Goal: Information Seeking & Learning: Learn about a topic

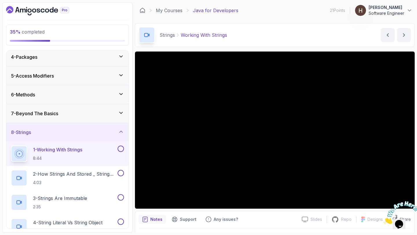
scroll to position [48, 0]
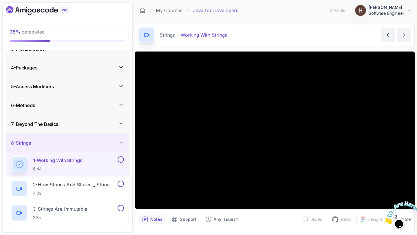
click at [75, 83] on div "5 - Access Modifiers" at bounding box center [67, 86] width 122 height 19
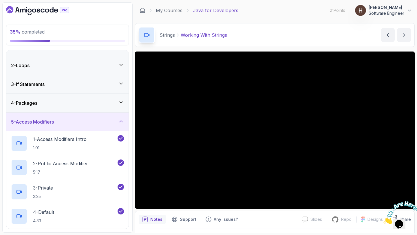
scroll to position [0, 0]
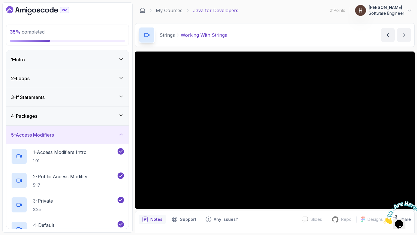
click at [67, 133] on div "5 - Access Modifiers" at bounding box center [67, 134] width 113 height 7
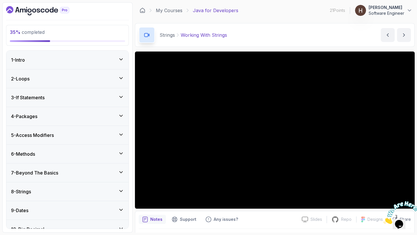
click at [53, 152] on div "6 - Methods" at bounding box center [67, 153] width 113 height 7
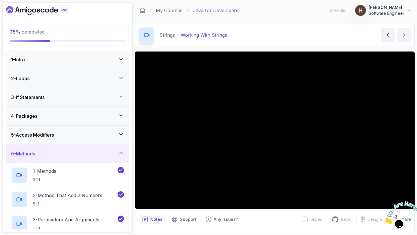
click at [58, 108] on div "4 - Packages" at bounding box center [67, 116] width 122 height 19
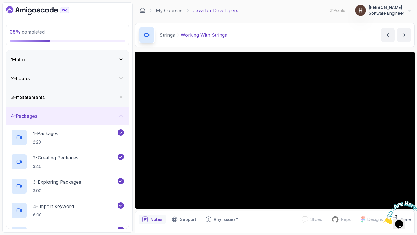
click at [73, 117] on div "4 - Packages" at bounding box center [67, 116] width 113 height 7
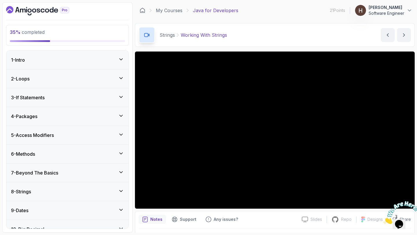
scroll to position [27, 0]
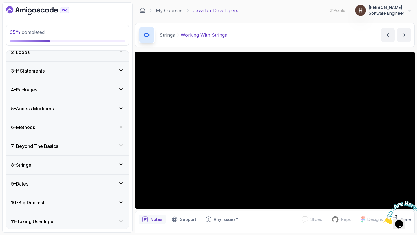
click at [56, 166] on div "8 - Strings" at bounding box center [67, 164] width 113 height 7
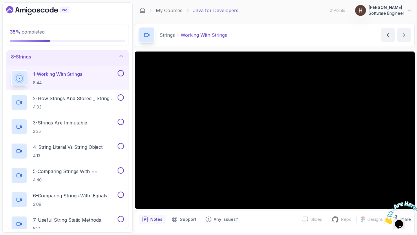
scroll to position [127, 0]
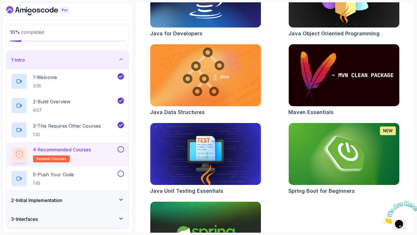
scroll to position [256, 0]
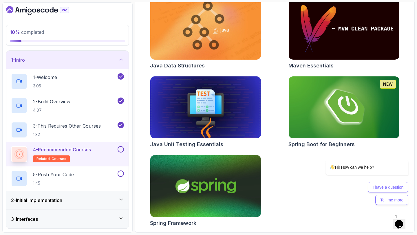
click at [236, 183] on img at bounding box center [205, 186] width 116 height 65
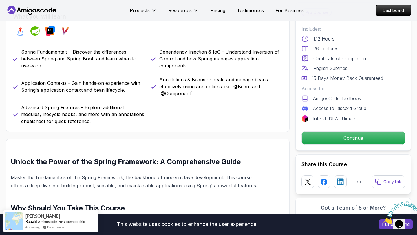
scroll to position [262, 0]
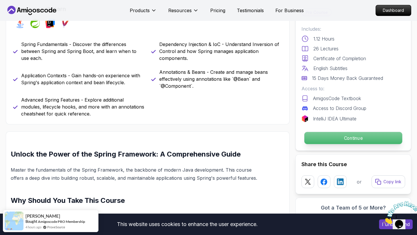
click at [316, 136] on p "Continue" at bounding box center [353, 138] width 98 height 12
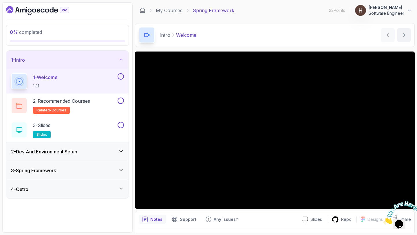
click at [64, 153] on h3 "2 - Dev And Environment Setup" at bounding box center [44, 151] width 66 height 7
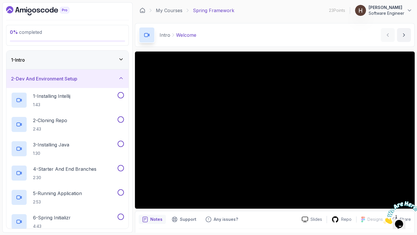
click at [52, 76] on h3 "2 - Dev And Environment Setup" at bounding box center [44, 78] width 66 height 7
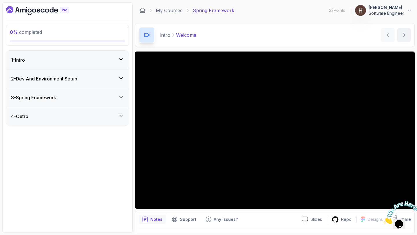
click at [47, 100] on h3 "3 - Spring Framework" at bounding box center [33, 97] width 45 height 7
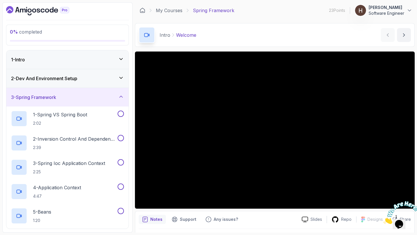
click at [48, 94] on h3 "3 - Spring Framework" at bounding box center [33, 97] width 45 height 7
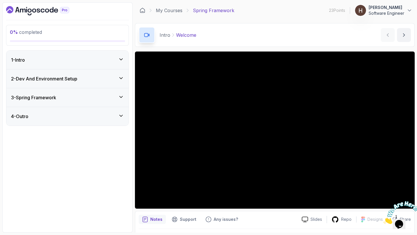
click at [93, 54] on div "1 - Intro" at bounding box center [67, 60] width 122 height 19
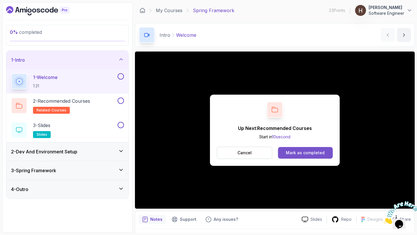
click at [312, 150] on button "Mark as completed" at bounding box center [305, 153] width 55 height 12
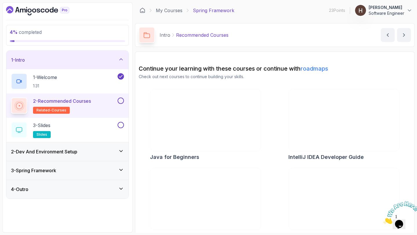
scroll to position [13, 0]
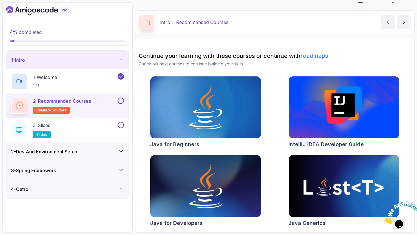
click at [122, 100] on button at bounding box center [120, 100] width 6 height 6
click at [124, 128] on div "3 - Slides slides" at bounding box center [67, 130] width 122 height 24
click at [121, 124] on button at bounding box center [120, 125] width 6 height 6
click at [115, 145] on div "2 - Dev And Environment Setup" at bounding box center [67, 151] width 122 height 19
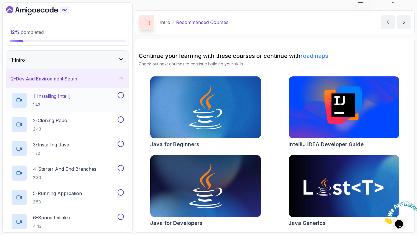
click at [95, 100] on div "1 - Installing Intellij 1:43" at bounding box center [63, 100] width 105 height 16
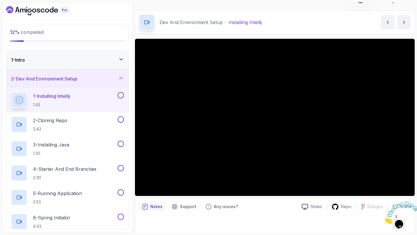
click at [122, 96] on button at bounding box center [120, 95] width 6 height 6
click at [80, 114] on div "2 - Cloning Repo 2:43" at bounding box center [67, 124] width 122 height 24
click at [67, 122] on p "2 - Cloning Repo" at bounding box center [50, 120] width 34 height 7
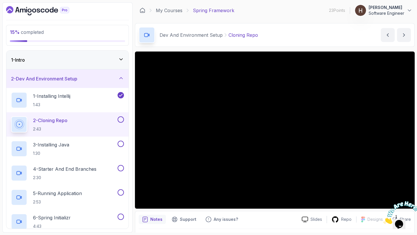
scroll to position [16, 0]
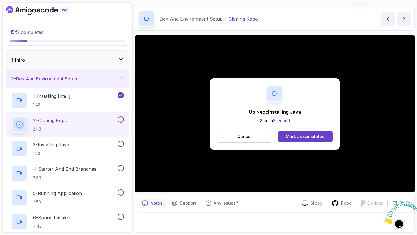
click at [294, 145] on div "Up Next: Installing Java Start in 3 second Cancel Mark as completed" at bounding box center [275, 113] width 130 height 71
click at [295, 142] on button "Mark as completed" at bounding box center [305, 137] width 55 height 12
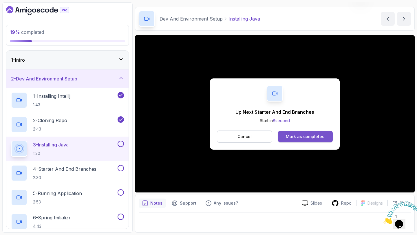
click at [301, 135] on div "Mark as completed" at bounding box center [304, 137] width 39 height 6
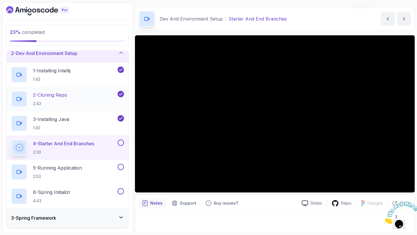
scroll to position [29, 0]
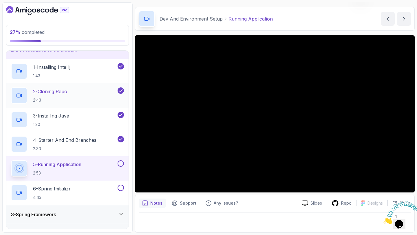
scroll to position [43, 0]
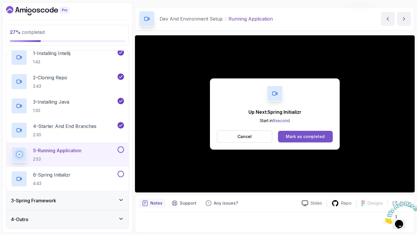
click at [316, 136] on div "Mark as completed" at bounding box center [304, 137] width 39 height 6
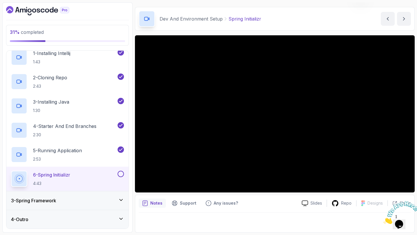
click at [67, 201] on div "3 - Spring Framework" at bounding box center [67, 200] width 113 height 7
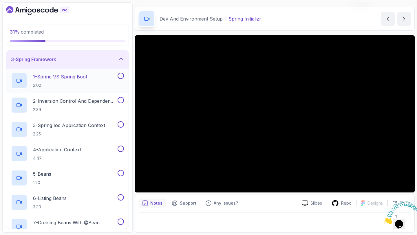
scroll to position [32, 0]
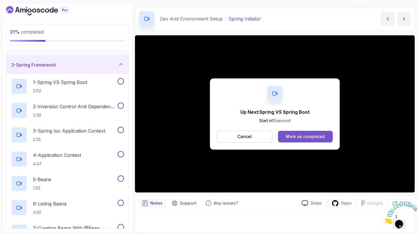
click at [290, 133] on button "Mark as completed" at bounding box center [305, 137] width 55 height 12
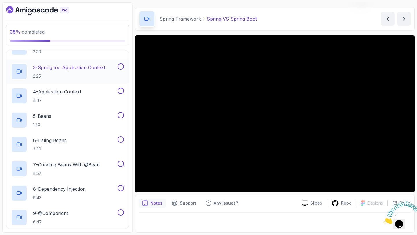
scroll to position [237, 0]
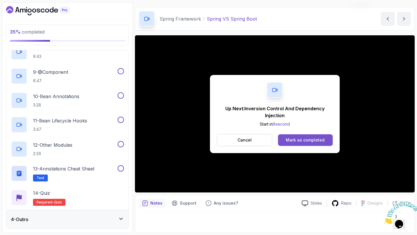
click at [291, 139] on div "Mark as completed" at bounding box center [304, 140] width 39 height 6
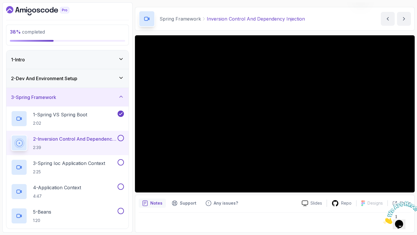
scroll to position [34, 0]
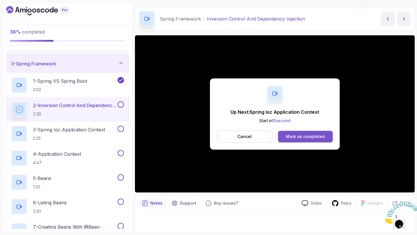
click at [306, 137] on div "Mark as completed" at bounding box center [304, 137] width 39 height 6
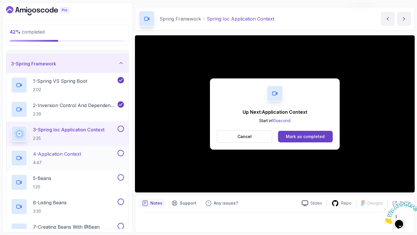
scroll to position [40, 0]
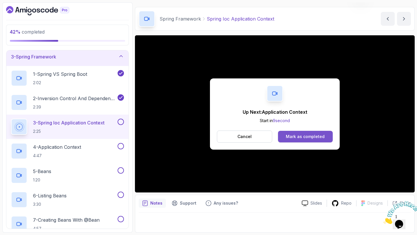
click at [291, 137] on div "Mark as completed" at bounding box center [304, 137] width 39 height 6
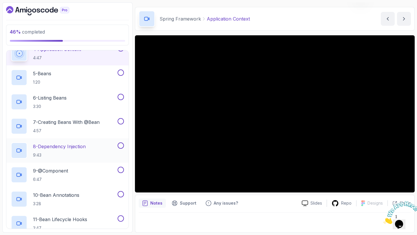
scroll to position [137, 0]
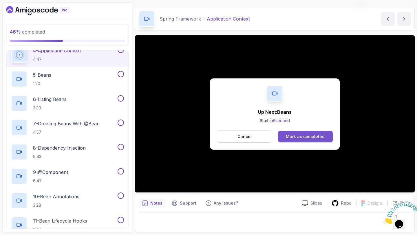
click at [291, 139] on button "Mark as completed" at bounding box center [305, 137] width 55 height 12
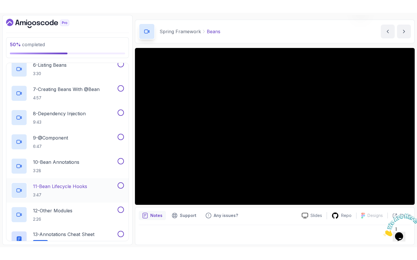
scroll to position [174, 0]
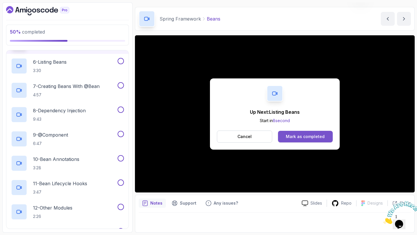
click at [316, 135] on div "Mark as completed" at bounding box center [304, 137] width 39 height 6
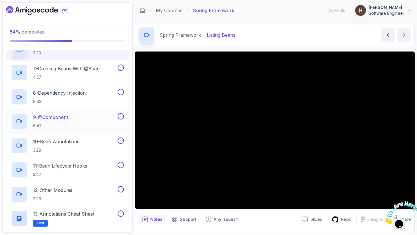
scroll to position [188, 0]
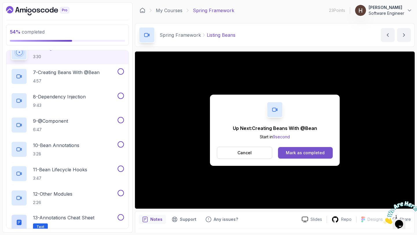
click at [305, 149] on button "Mark as completed" at bounding box center [305, 153] width 55 height 12
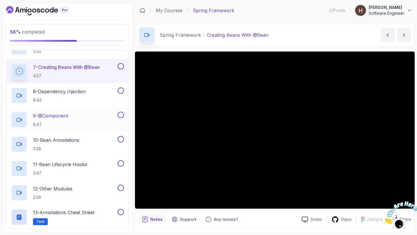
scroll to position [197, 0]
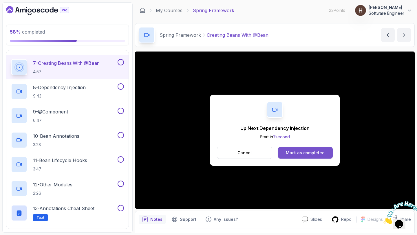
click at [296, 152] on div "Mark as completed" at bounding box center [304, 153] width 39 height 6
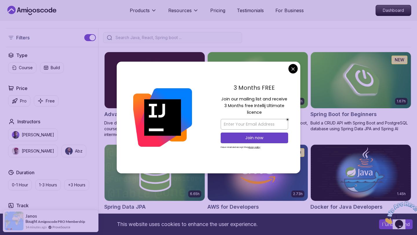
scroll to position [117, 0]
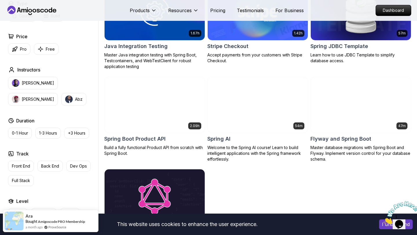
scroll to position [377, 0]
